Goal: Task Accomplishment & Management: Use online tool/utility

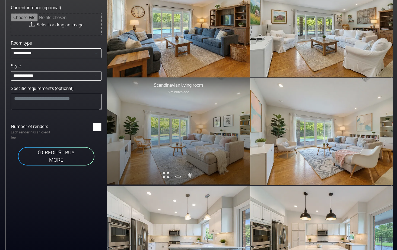
scroll to position [139, 0]
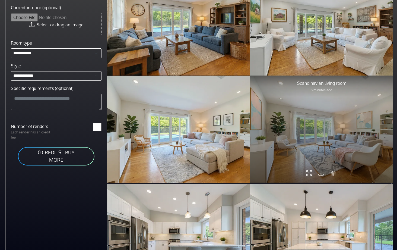
click at [308, 170] on icon at bounding box center [308, 173] width 5 height 9
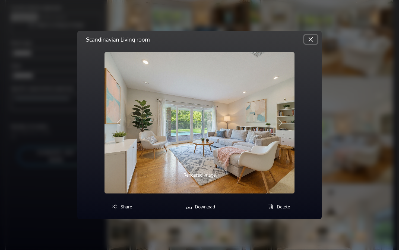
click at [312, 39] on button "Close" at bounding box center [310, 39] width 13 height 9
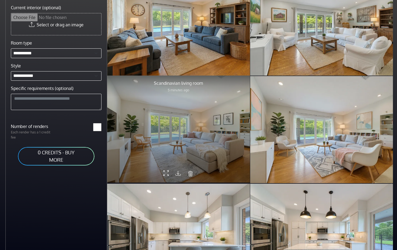
click at [169, 137] on div at bounding box center [178, 128] width 143 height 107
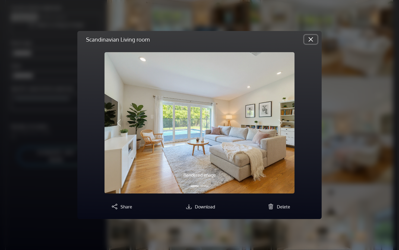
click at [310, 38] on button "Close" at bounding box center [310, 39] width 13 height 9
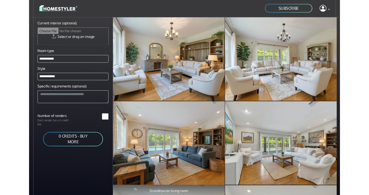
scroll to position [0, 0]
